Goal: Task Accomplishment & Management: Use online tool/utility

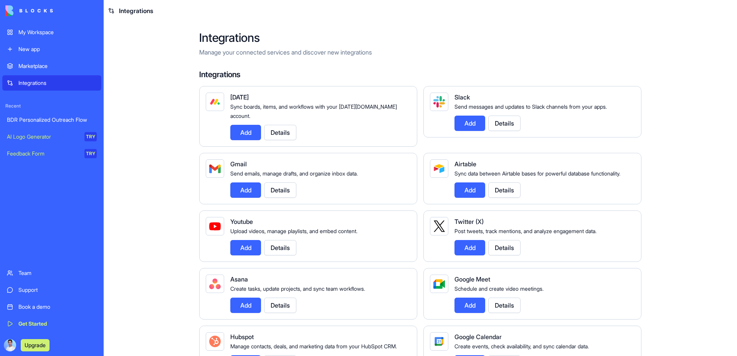
click at [53, 124] on link "BDR Personalized Outreach Flow" at bounding box center [51, 119] width 99 height 15
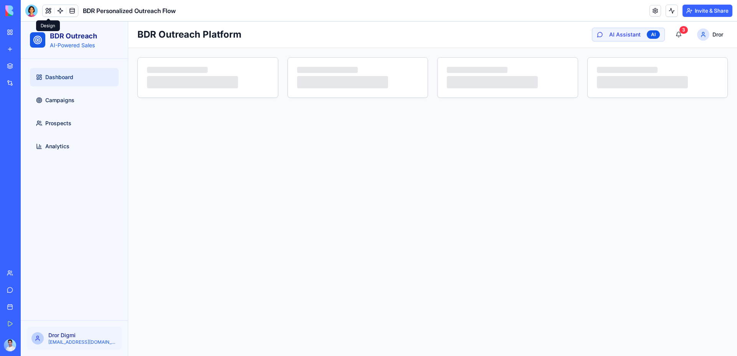
click at [46, 10] on button at bounding box center [49, 11] width 12 height 12
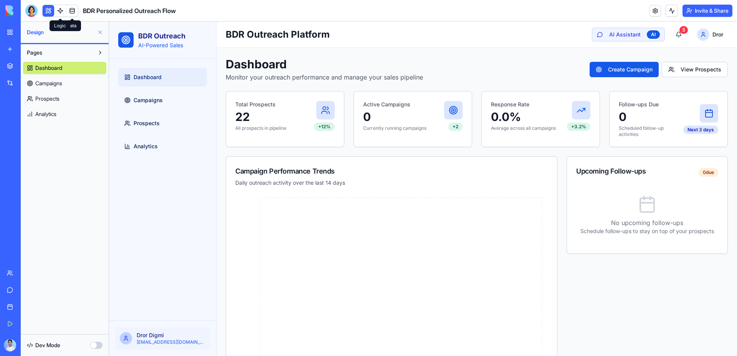
click at [64, 10] on link at bounding box center [60, 11] width 12 height 12
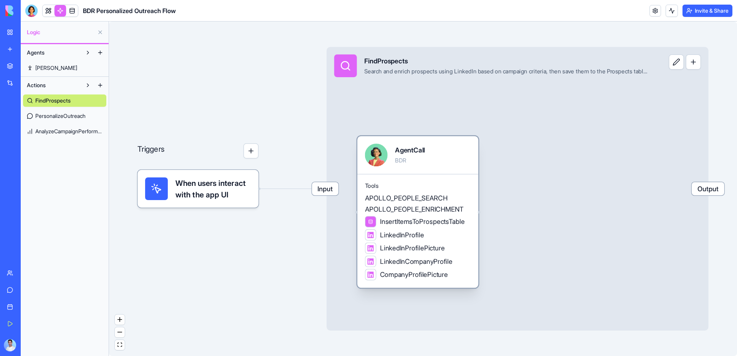
click at [406, 212] on span "APOLLO_PEOPLE_ENRICHMENT" at bounding box center [414, 210] width 99 height 10
